Goal: Book appointment/travel/reservation

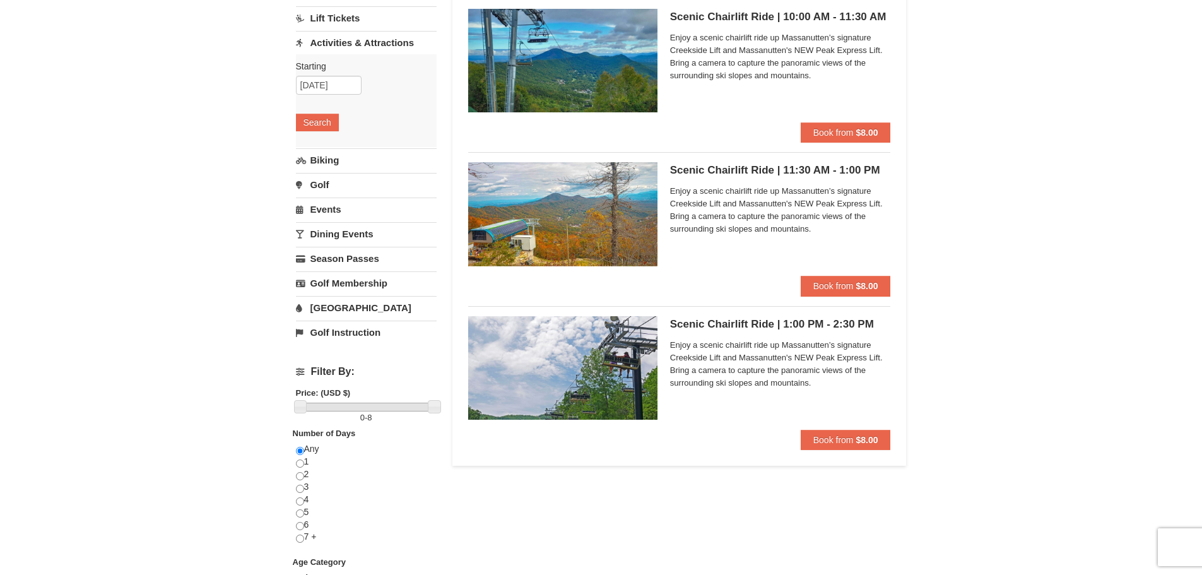
scroll to position [126, 0]
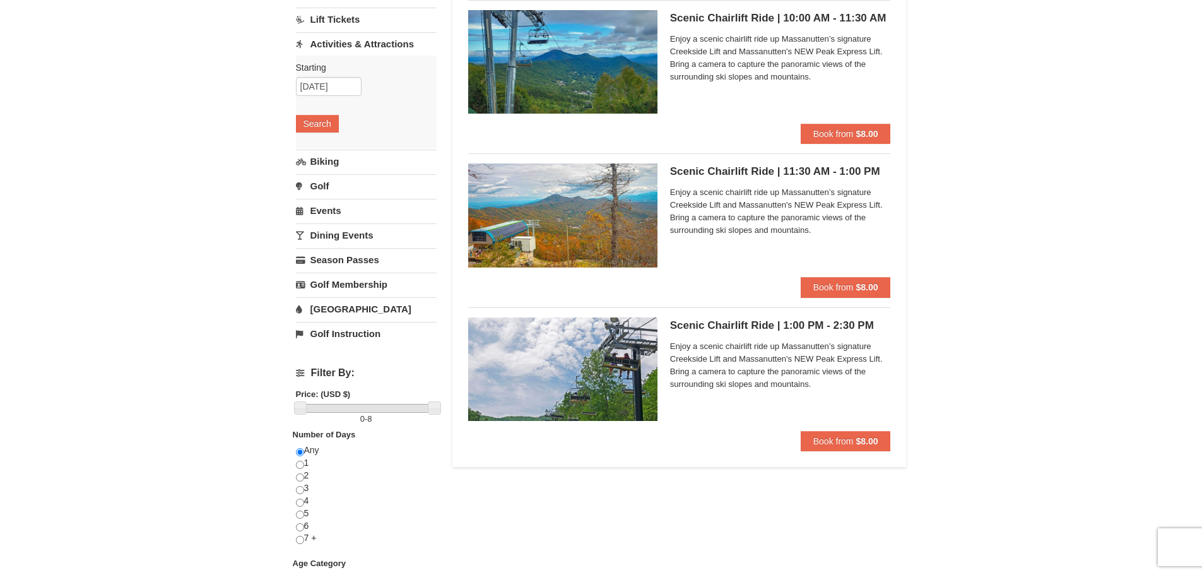
click at [594, 370] on img at bounding box center [562, 368] width 189 height 103
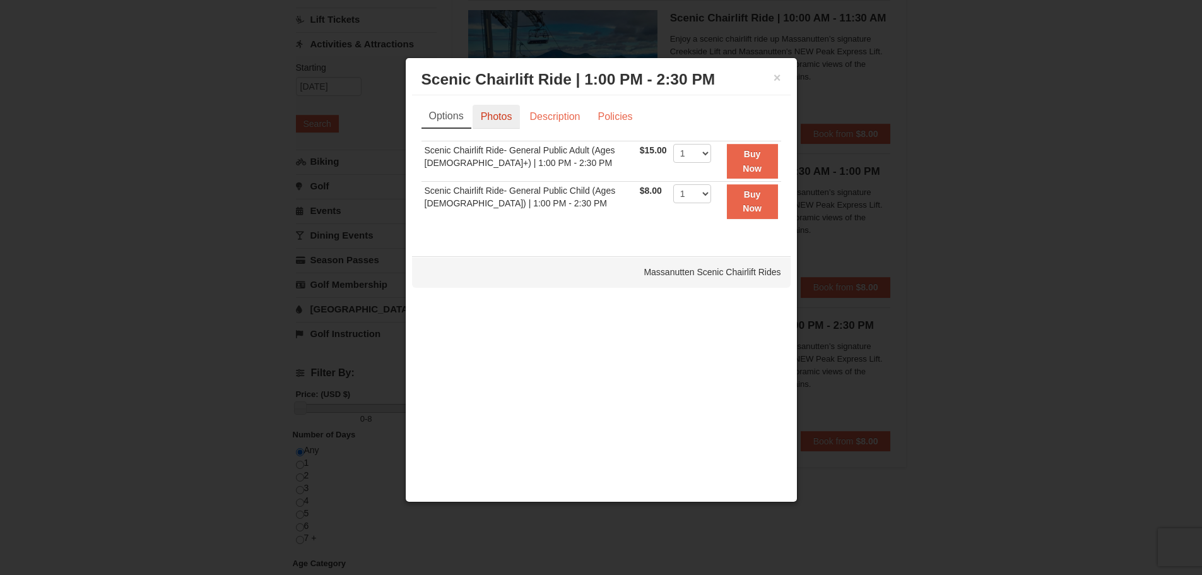
click at [500, 120] on link "Photos" at bounding box center [497, 117] width 48 height 24
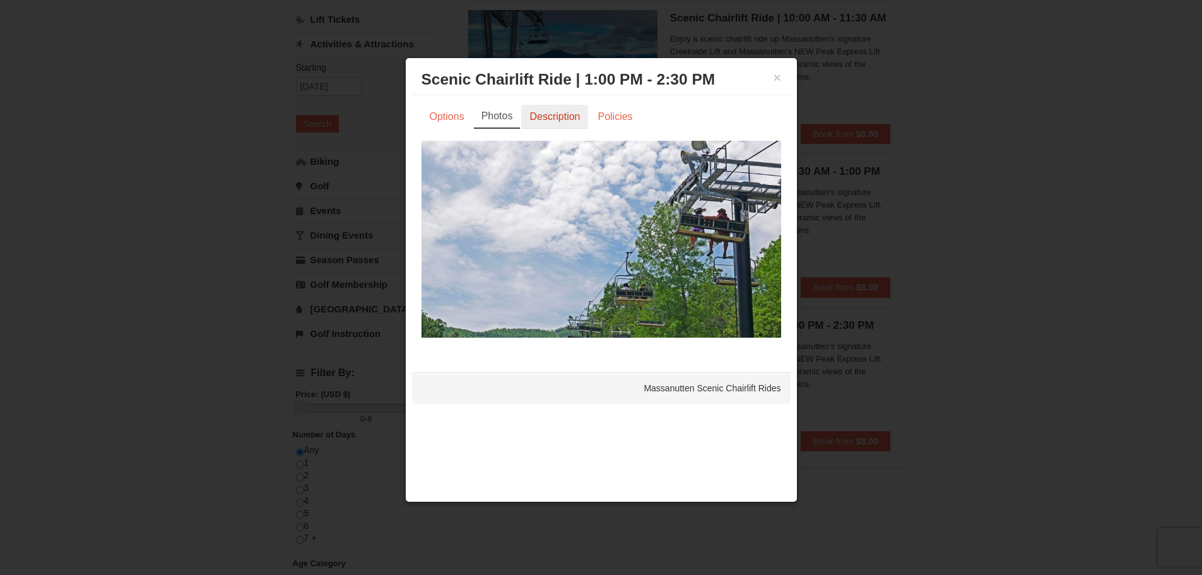
click at [532, 124] on link "Description" at bounding box center [554, 117] width 67 height 24
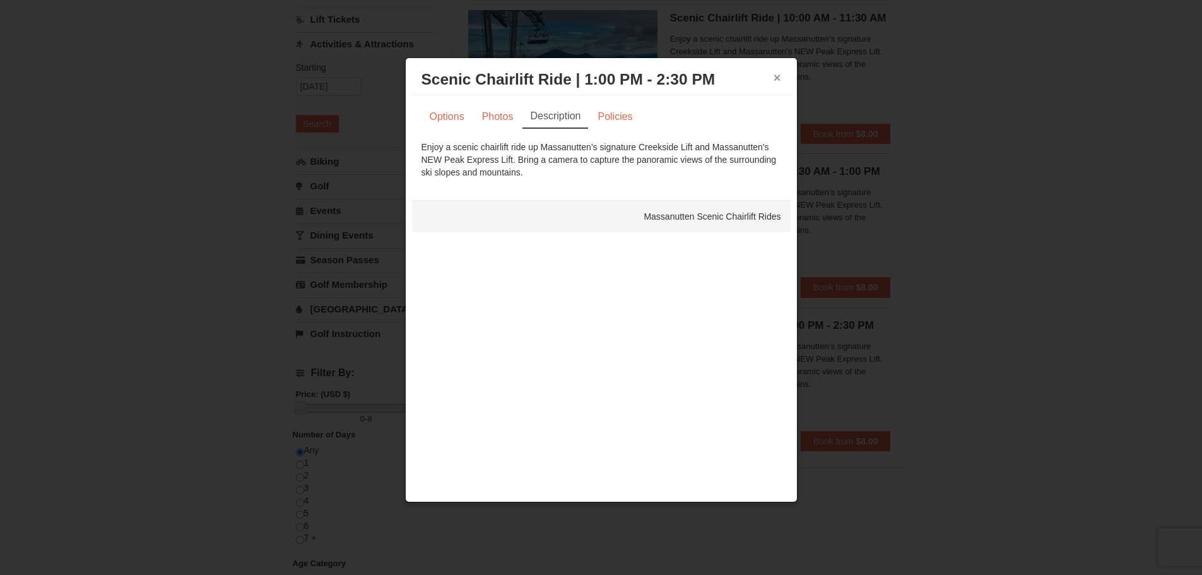
click at [779, 75] on button "×" at bounding box center [778, 77] width 8 height 13
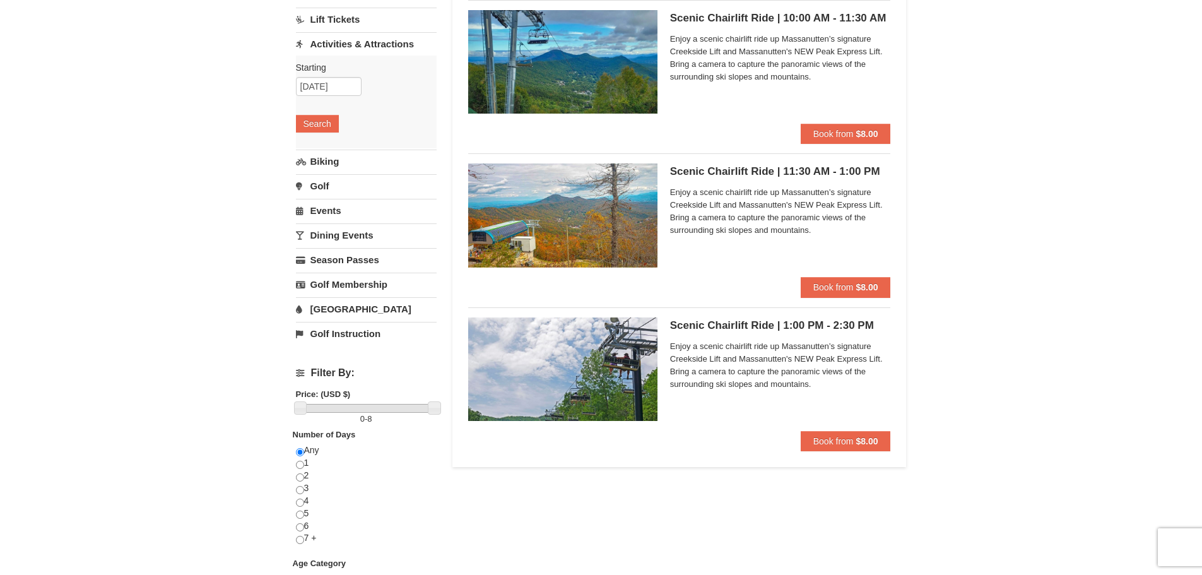
scroll to position [0, 0]
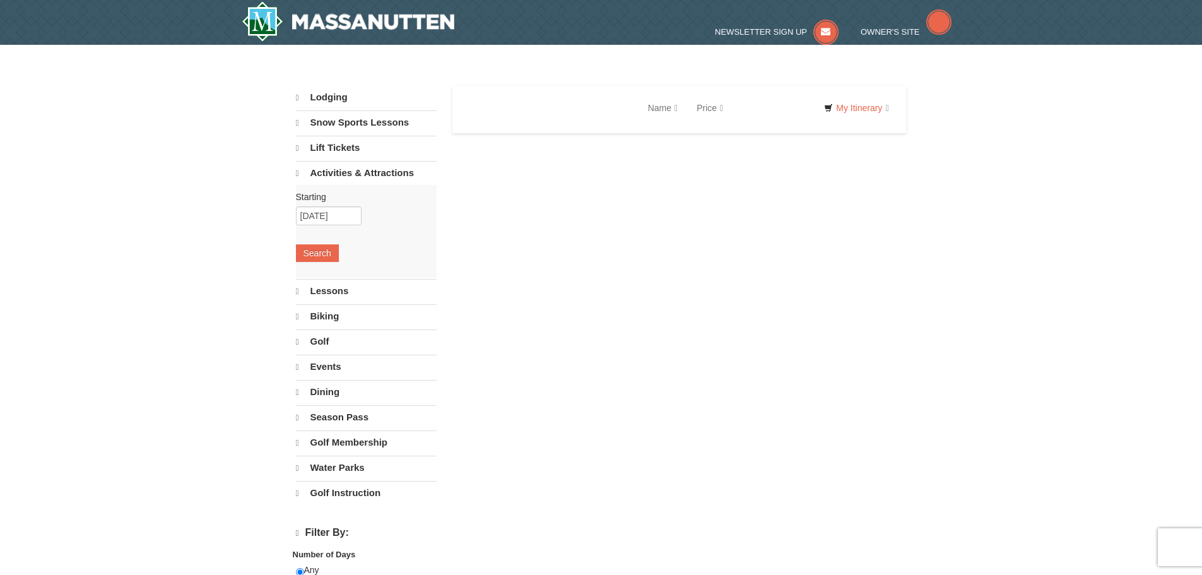
select select "9"
